Goal: Transaction & Acquisition: Purchase product/service

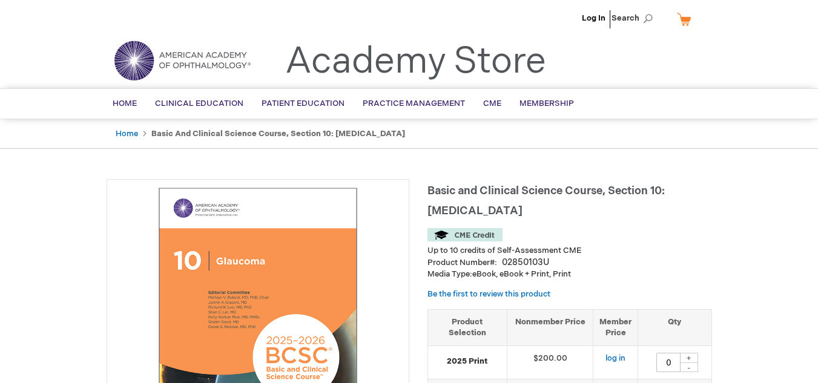
click at [100, 136] on div "Home Basic and Clinical Science Course, Section 10: Glaucoma" at bounding box center [409, 134] width 818 height 30
click at [126, 131] on link "Home" at bounding box center [127, 134] width 22 height 10
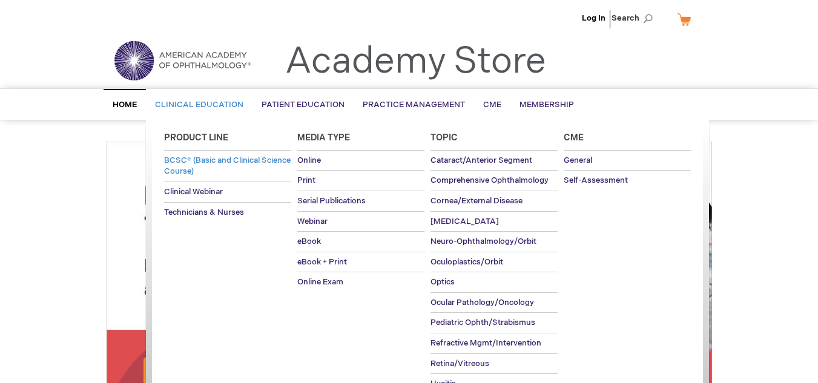
click at [183, 159] on span "BCSC® (Basic and Clinical Science Course)" at bounding box center [227, 166] width 126 height 21
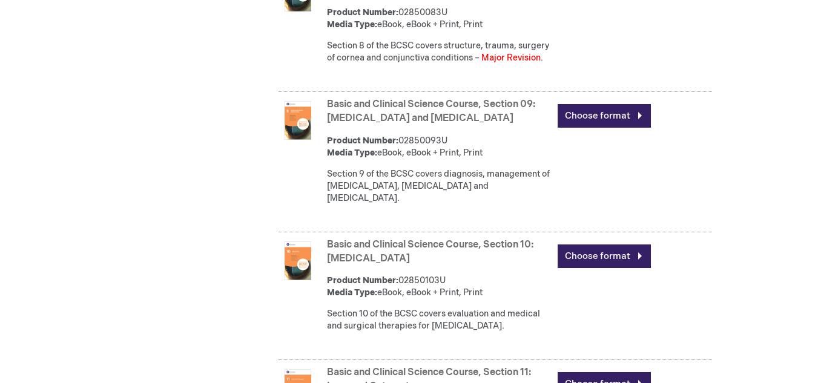
scroll to position [1595, 0]
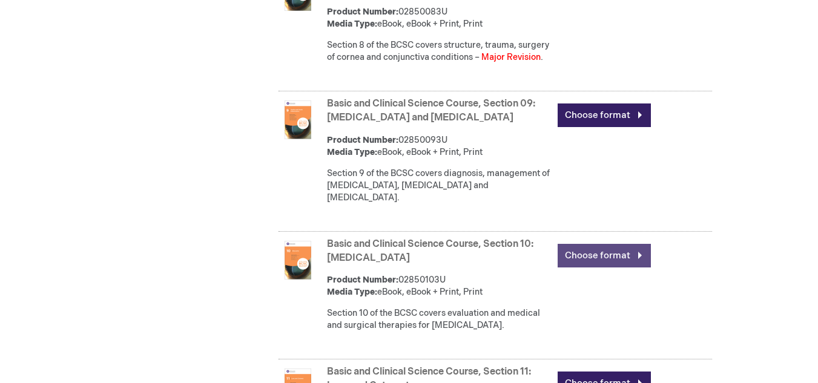
click at [623, 249] on link "Choose format" at bounding box center [603, 256] width 93 height 24
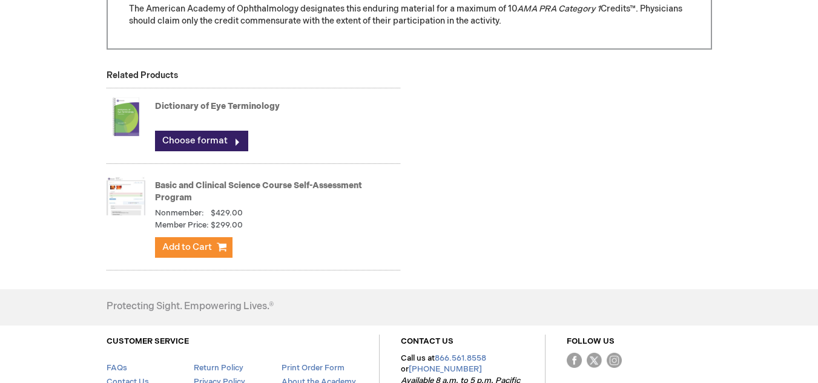
scroll to position [1217, 0]
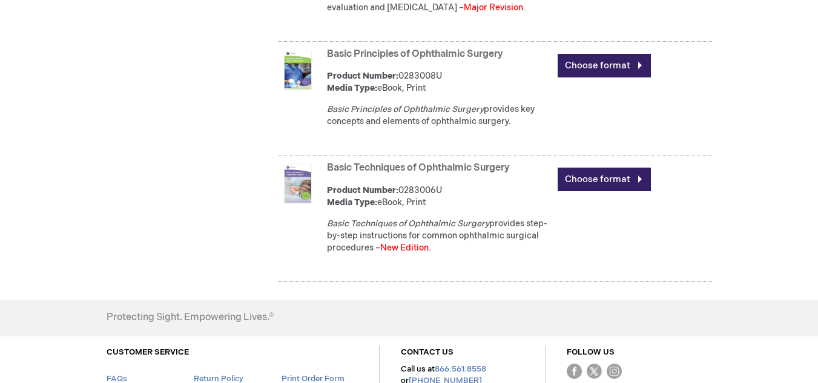
scroll to position [2299, 0]
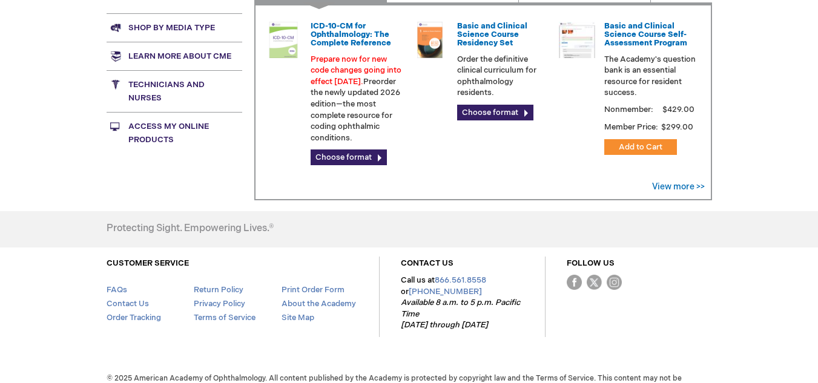
scroll to position [462, 0]
